Goal: Transaction & Acquisition: Subscribe to service/newsletter

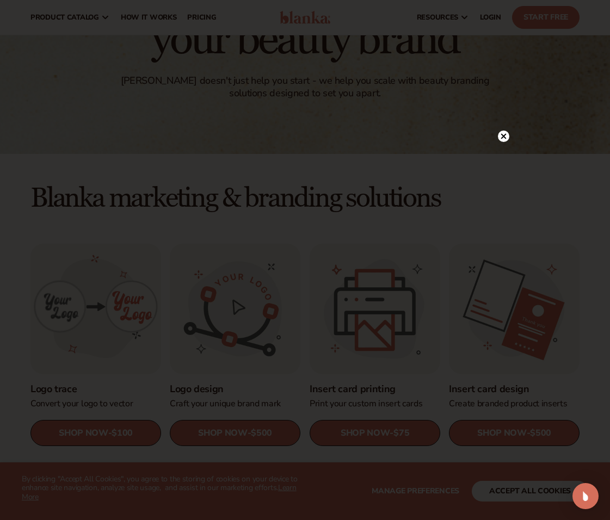
scroll to position [109, 0]
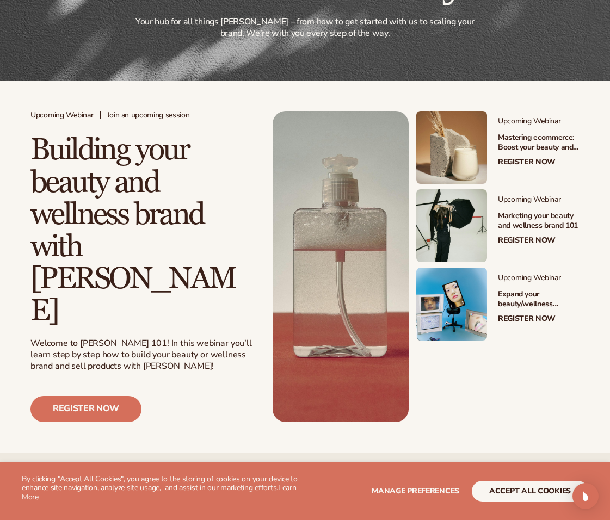
scroll to position [163, 0]
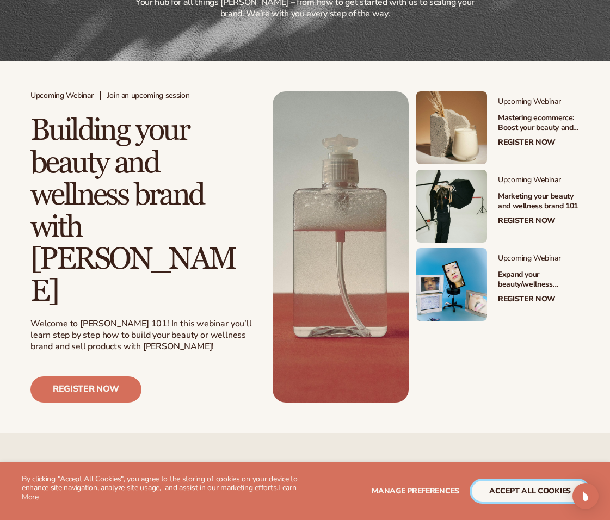
click at [515, 493] on button "accept all cookies" at bounding box center [530, 491] width 116 height 21
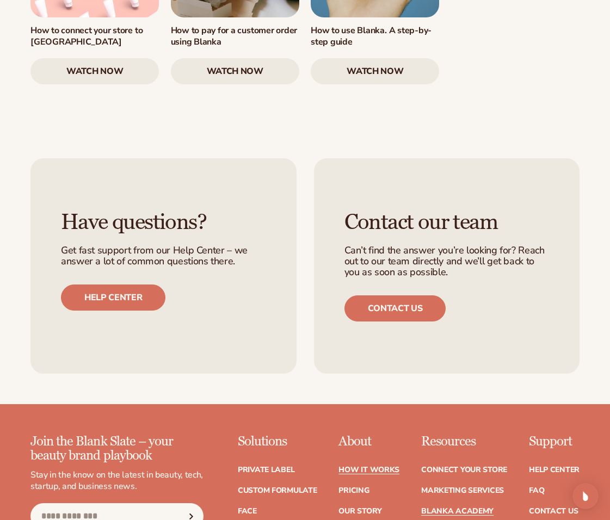
scroll to position [1742, 0]
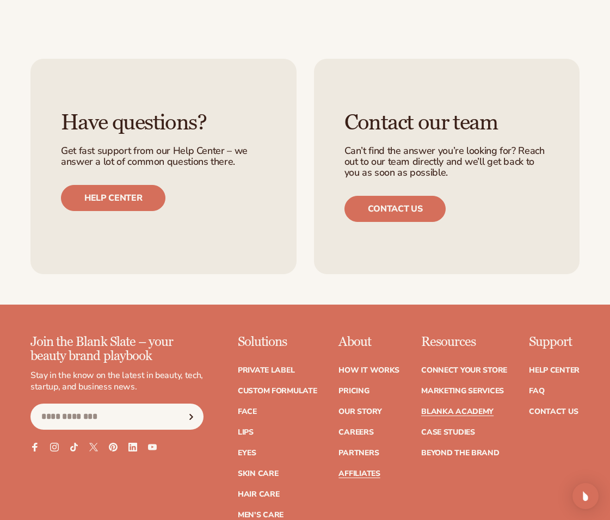
click at [367, 470] on link "Affiliates" at bounding box center [359, 474] width 41 height 8
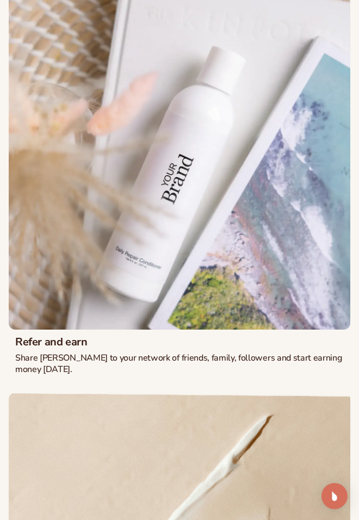
scroll to position [746, 0]
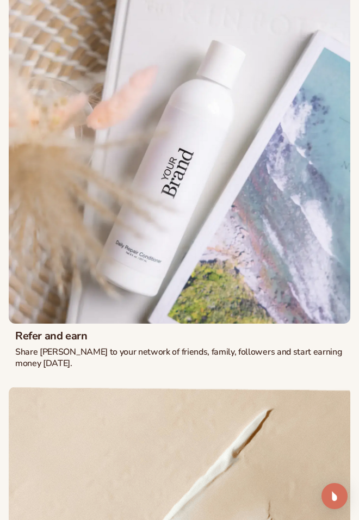
click at [174, 189] on img at bounding box center [180, 153] width 342 height 342
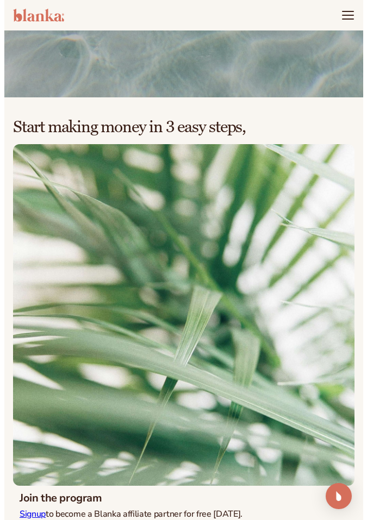
scroll to position [0, 0]
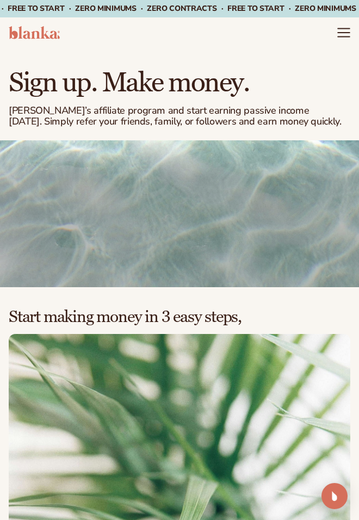
click at [343, 35] on icon "Menu" at bounding box center [344, 33] width 14 height 14
